Goal: Task Accomplishment & Management: Use online tool/utility

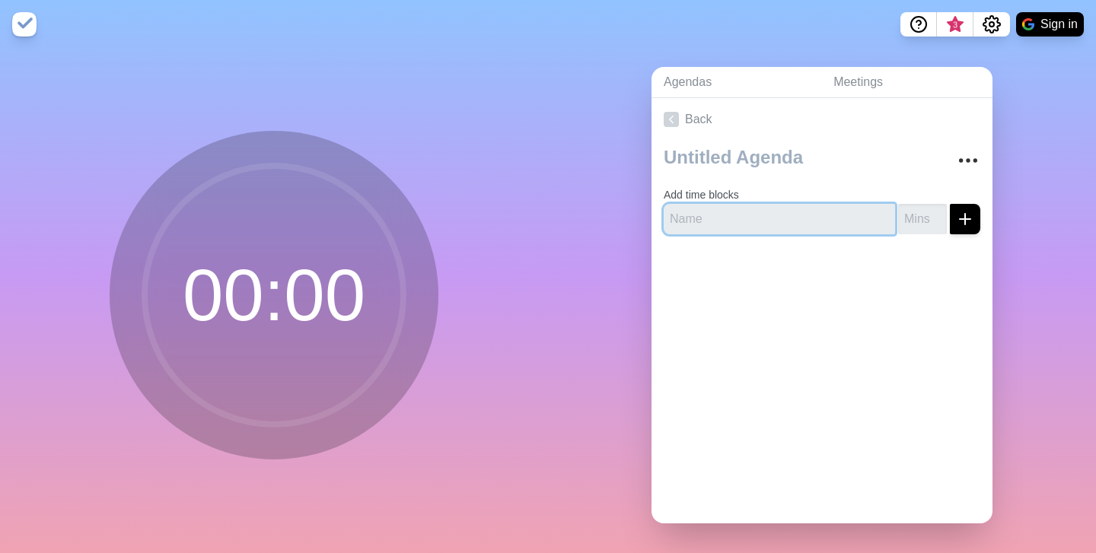
click at [704, 227] on input "text" at bounding box center [779, 219] width 231 height 30
type input "President's update"
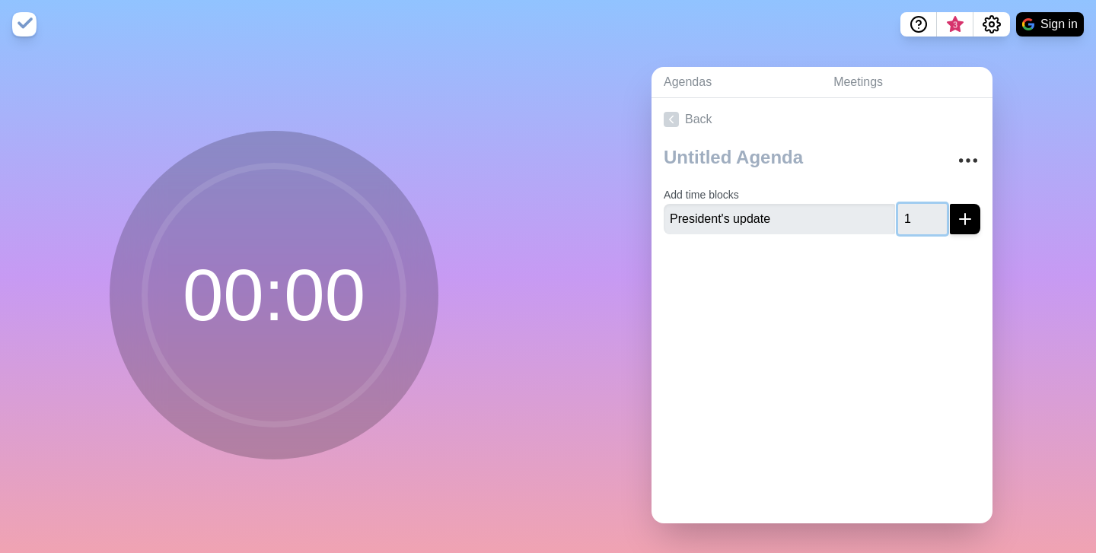
click at [935, 212] on input "1" at bounding box center [922, 219] width 49 height 30
click at [935, 212] on input "2" at bounding box center [922, 219] width 49 height 30
click at [935, 212] on input "3" at bounding box center [922, 219] width 49 height 30
click at [935, 212] on input "4" at bounding box center [922, 219] width 49 height 30
type input "5"
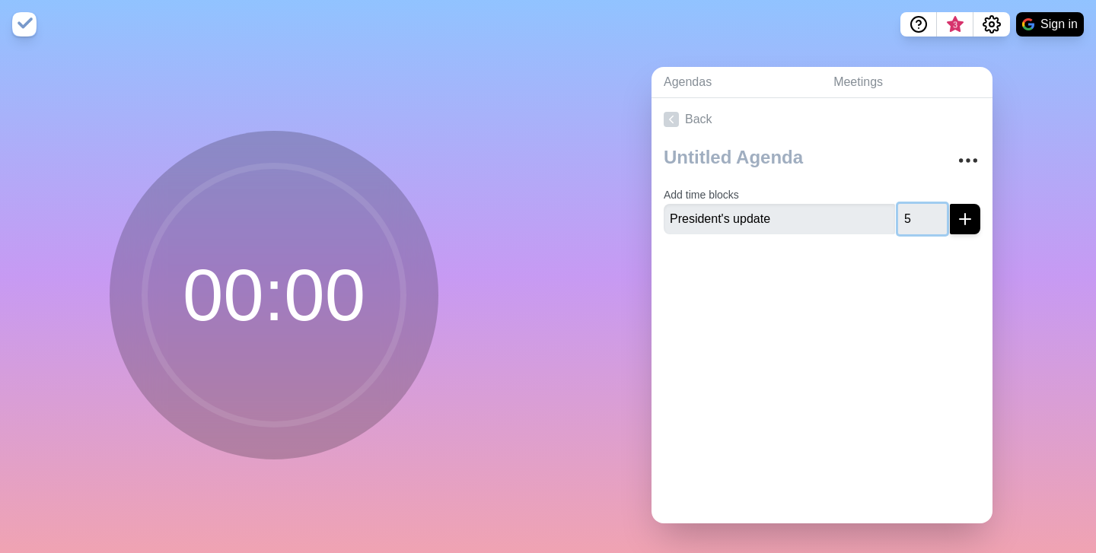
click at [935, 212] on input "5" at bounding box center [922, 219] width 49 height 30
click at [966, 215] on icon "submit" at bounding box center [965, 219] width 18 height 18
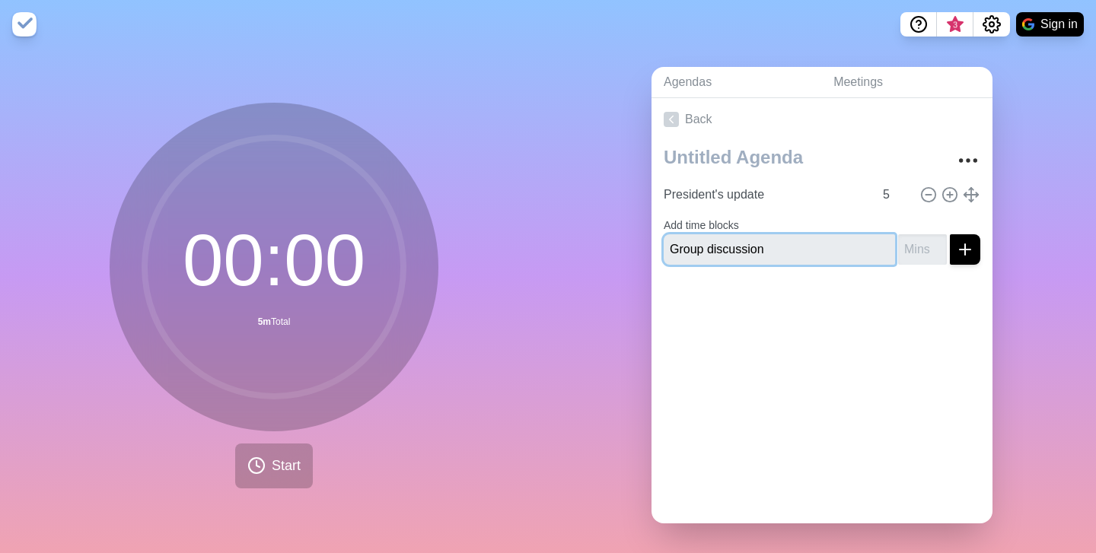
type input "Group discussion"
click at [964, 256] on icon "submit" at bounding box center [965, 249] width 18 height 18
click at [934, 246] on input "1" at bounding box center [922, 249] width 49 height 30
click at [934, 246] on input "2" at bounding box center [922, 249] width 49 height 30
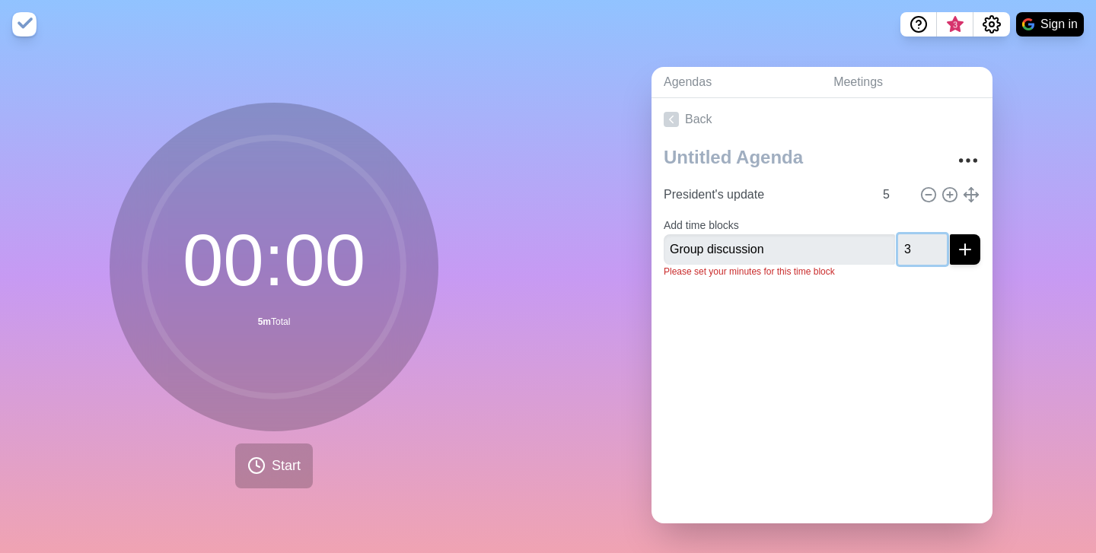
click at [934, 246] on input "3" at bounding box center [922, 249] width 49 height 30
click at [934, 246] on input "4" at bounding box center [922, 249] width 49 height 30
click at [934, 246] on input "5" at bounding box center [922, 249] width 49 height 30
click at [934, 246] on input "6" at bounding box center [922, 249] width 49 height 30
click at [934, 246] on input "7" at bounding box center [922, 249] width 49 height 30
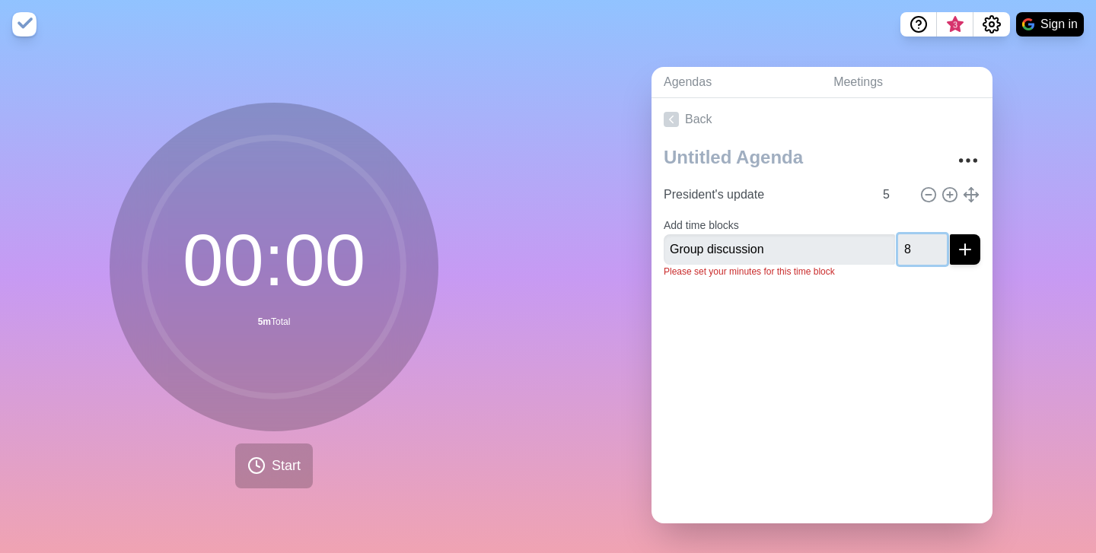
click at [934, 246] on input "8" at bounding box center [922, 249] width 49 height 30
click at [934, 246] on input "9" at bounding box center [922, 249] width 49 height 30
click at [934, 246] on input "10" at bounding box center [922, 249] width 49 height 30
click at [934, 246] on input "11" at bounding box center [922, 249] width 49 height 30
click at [934, 246] on input "12" at bounding box center [922, 249] width 49 height 30
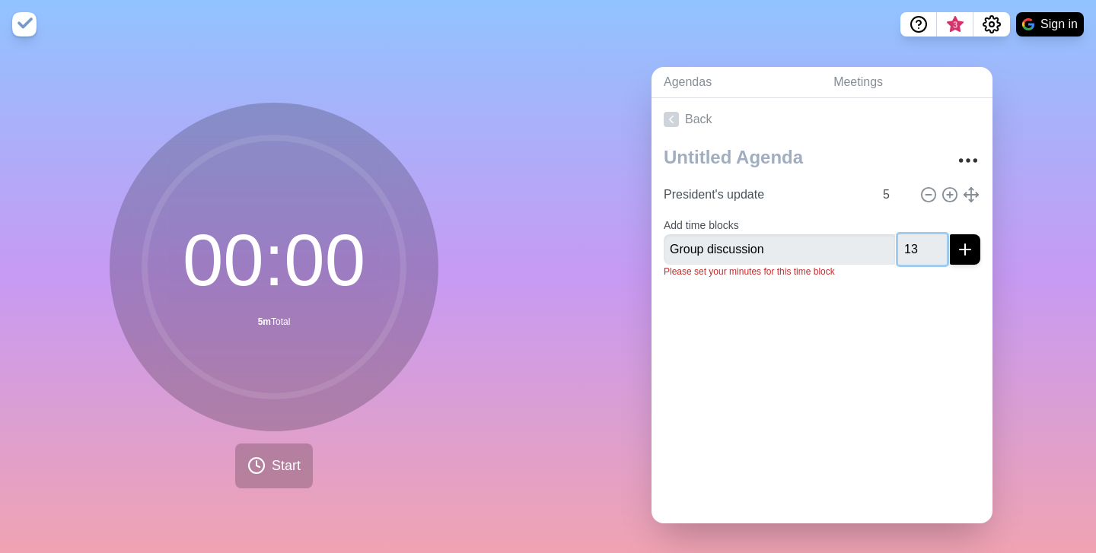
click at [934, 246] on input "13" at bounding box center [922, 249] width 49 height 30
click at [934, 246] on input "14" at bounding box center [922, 249] width 49 height 30
click at [934, 246] on input "15" at bounding box center [922, 249] width 49 height 30
click at [934, 246] on input "16" at bounding box center [922, 249] width 49 height 30
click at [934, 246] on input "17" at bounding box center [922, 249] width 49 height 30
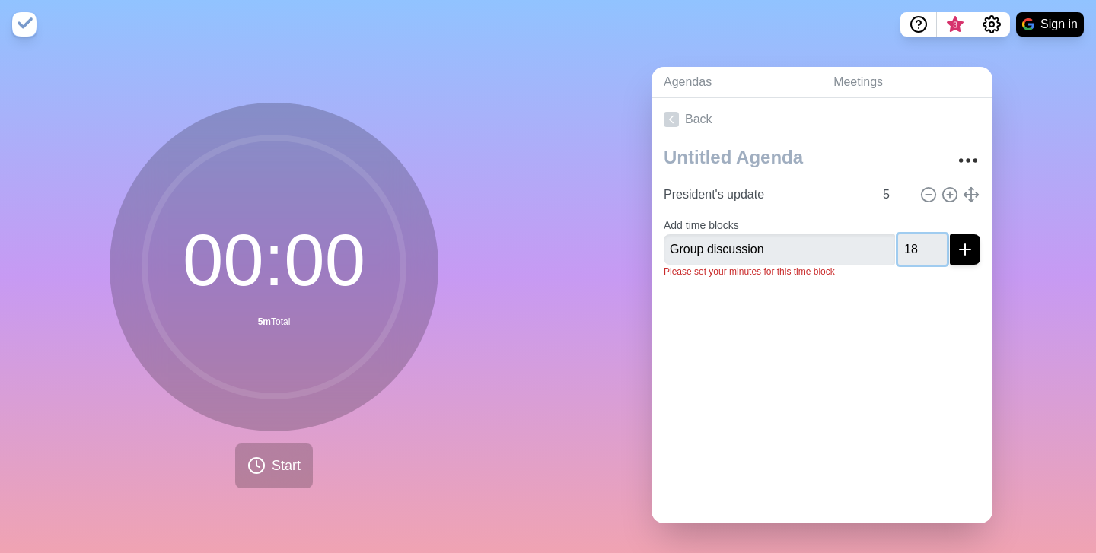
click at [934, 246] on input "18" at bounding box center [922, 249] width 49 height 30
click at [934, 246] on input "19" at bounding box center [922, 249] width 49 height 30
click at [934, 246] on input "20" at bounding box center [922, 249] width 49 height 30
click at [934, 246] on input "21" at bounding box center [922, 249] width 49 height 30
click at [934, 246] on input "22" at bounding box center [922, 249] width 49 height 30
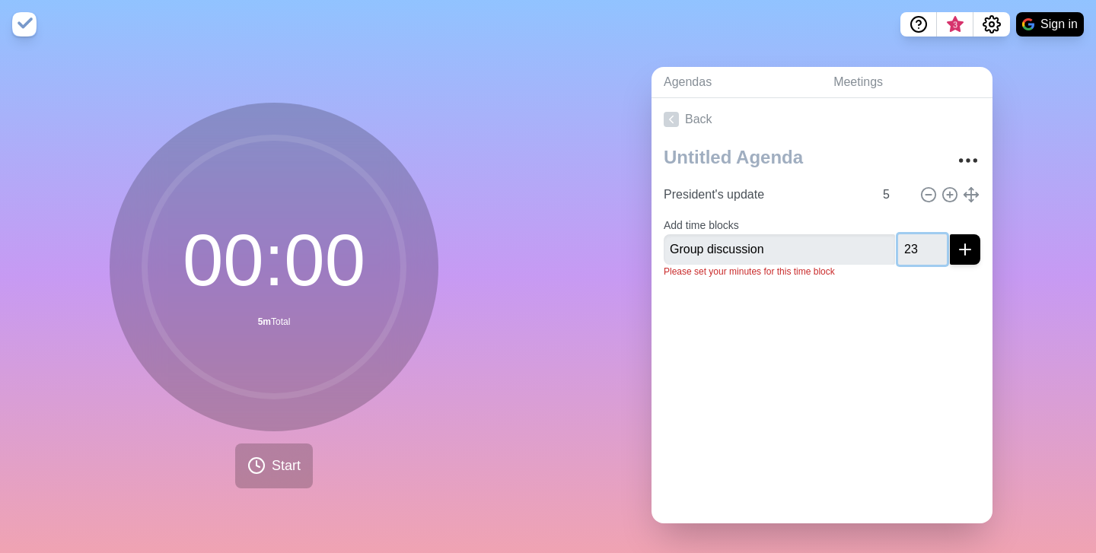
click at [934, 246] on input "23" at bounding box center [922, 249] width 49 height 30
click at [934, 246] on input "24" at bounding box center [922, 249] width 49 height 30
click at [934, 246] on input "25" at bounding box center [922, 249] width 49 height 30
click at [934, 246] on input "26" at bounding box center [922, 249] width 49 height 30
click at [934, 246] on input "27" at bounding box center [922, 249] width 49 height 30
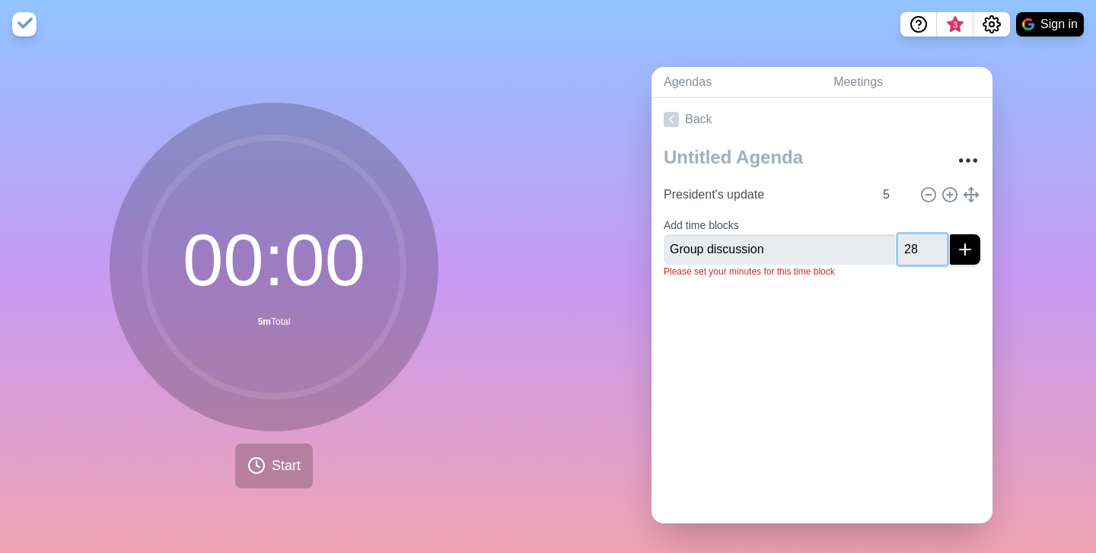
click at [934, 246] on input "28" at bounding box center [922, 249] width 49 height 30
click at [934, 246] on input "29" at bounding box center [922, 249] width 49 height 30
click at [934, 246] on input "30" at bounding box center [922, 249] width 49 height 30
click at [934, 246] on input "31" at bounding box center [922, 249] width 49 height 30
click at [934, 246] on input "32" at bounding box center [922, 249] width 49 height 30
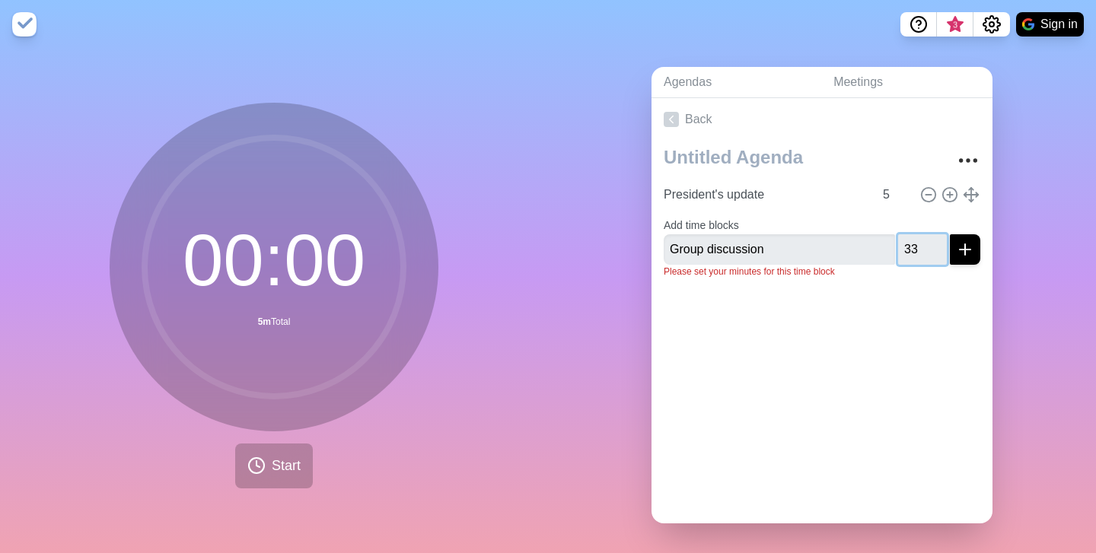
click at [934, 246] on input "33" at bounding box center [922, 249] width 49 height 30
click at [934, 246] on input "34" at bounding box center [922, 249] width 49 height 30
click at [934, 246] on input "35" at bounding box center [922, 249] width 49 height 30
click at [934, 246] on input "36" at bounding box center [922, 249] width 49 height 30
click at [934, 246] on input "37" at bounding box center [922, 249] width 49 height 30
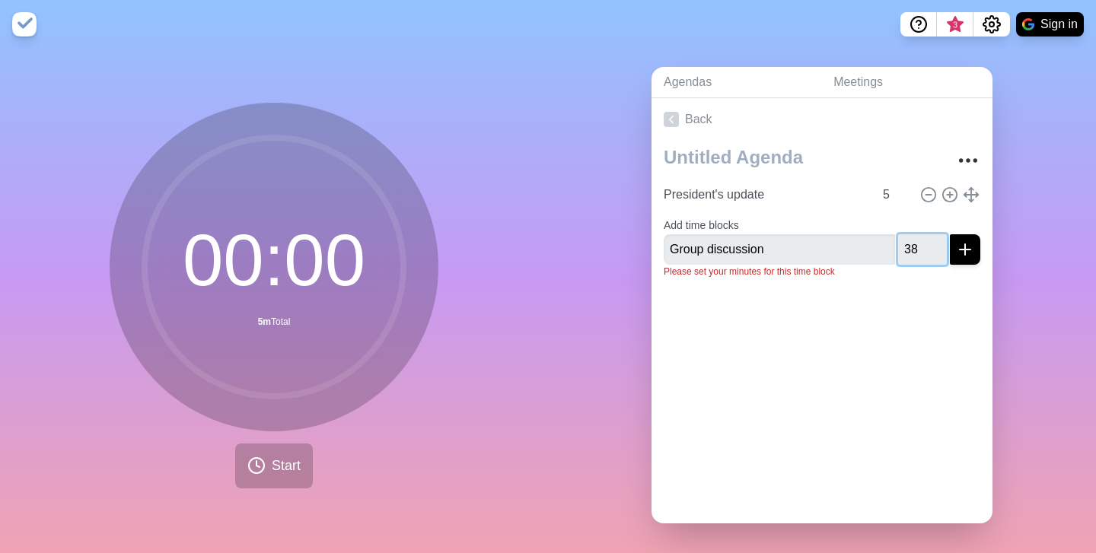
click at [934, 246] on input "38" at bounding box center [922, 249] width 49 height 30
click at [934, 246] on input "39" at bounding box center [922, 249] width 49 height 30
type input "40"
click at [934, 246] on input "40" at bounding box center [922, 249] width 49 height 30
click at [966, 250] on icon "submit" at bounding box center [965, 249] width 18 height 18
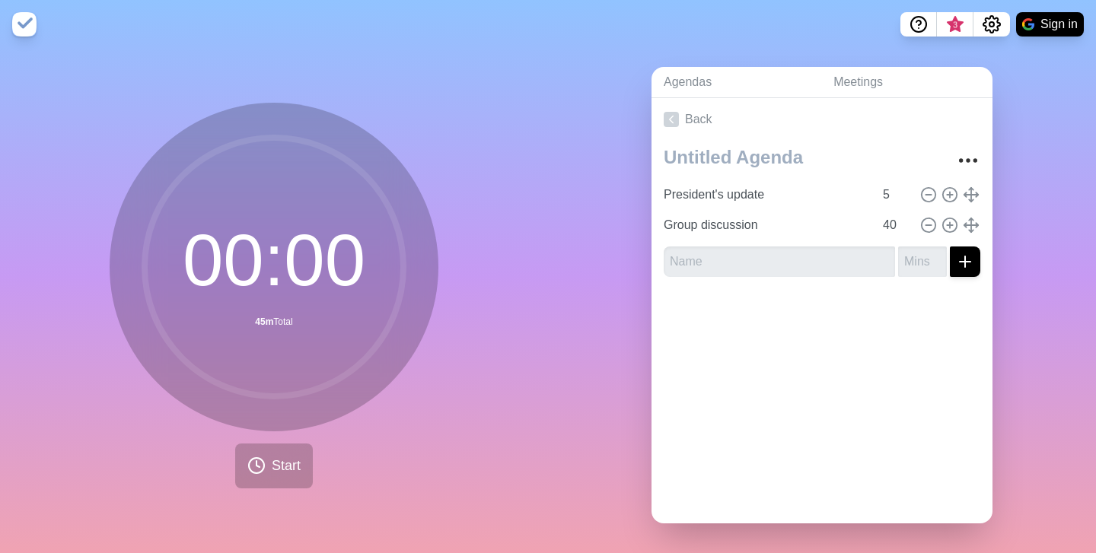
click at [356, 97] on div "00 : 00 45m Total Start" at bounding box center [274, 301] width 548 height 505
click at [247, 472] on icon at bounding box center [256, 466] width 18 height 18
